Goal: Check status: Check status

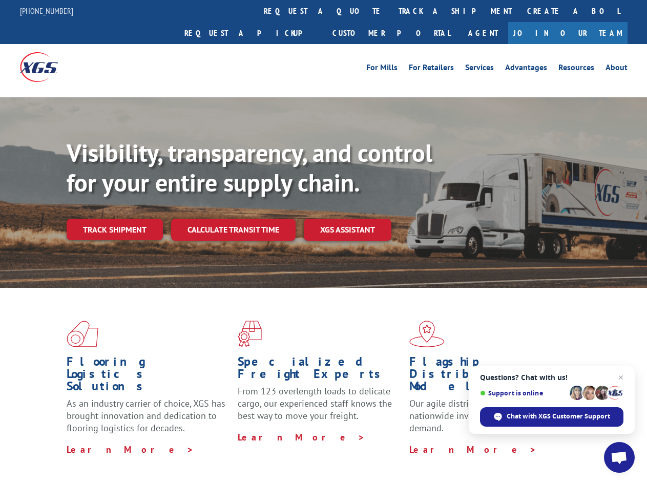
click at [323, 241] on div "Visibility, transparency, and control for your entire supply chain. Track shipm…" at bounding box center [357, 209] width 581 height 143
click at [391, 11] on link "track a shipment" at bounding box center [455, 11] width 129 height 22
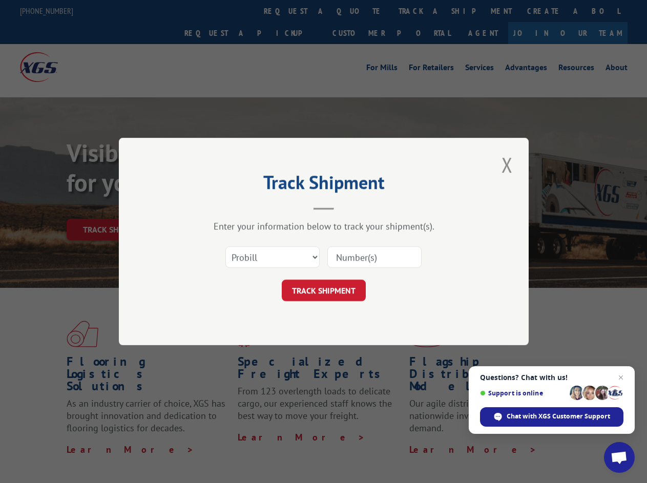
click at [358, 11] on div "Track Shipment Enter your information below to track your shipment(s). Select c…" at bounding box center [323, 241] width 647 height 483
click at [422, 11] on div "Track Shipment Enter your information below to track your shipment(s). Select c…" at bounding box center [323, 241] width 647 height 483
click at [114, 207] on div "Track Shipment Enter your information below to track your shipment(s). Select c…" at bounding box center [323, 241] width 647 height 483
click at [233, 207] on header "Track Shipment" at bounding box center [323, 192] width 307 height 35
click at [348, 207] on header "Track Shipment" at bounding box center [323, 192] width 307 height 35
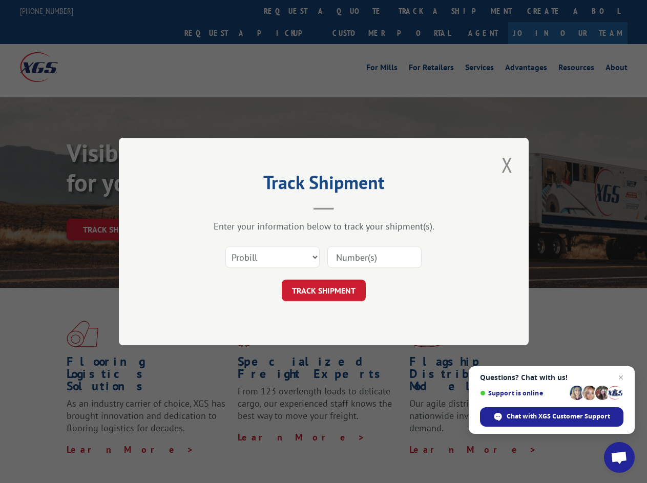
click at [620, 458] on span "Open chat" at bounding box center [619, 458] width 17 height 14
